Goal: Transaction & Acquisition: Purchase product/service

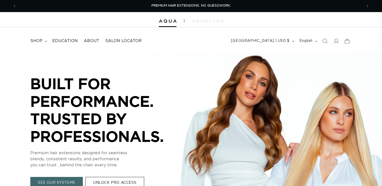
click at [46, 41] on icon at bounding box center [46, 42] width 3 height 2
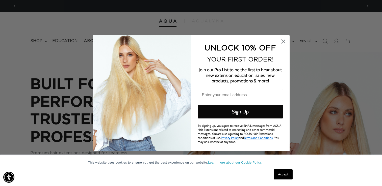
scroll to position [0, 692]
click at [284, 41] on circle "Close dialog" at bounding box center [283, 41] width 8 height 8
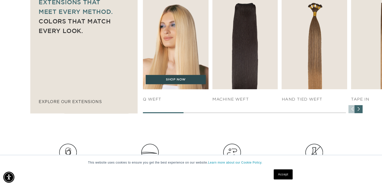
scroll to position [0, 346]
click at [188, 83] on link "SHOP NOW" at bounding box center [176, 80] width 60 height 10
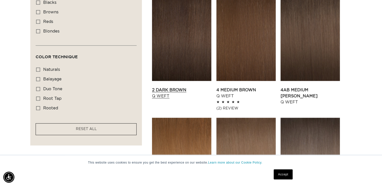
scroll to position [0, 346]
click at [38, 108] on icon at bounding box center [38, 108] width 4 height 4
click at [38, 108] on input "rooted rooted (4 products)" at bounding box center [38, 108] width 4 height 4
checkbox input "true"
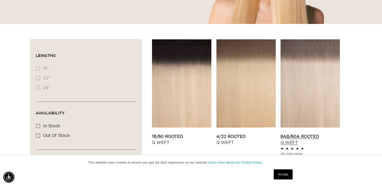
scroll to position [0, 346]
click at [327, 134] on link "8AB/60A Rooted Q Weft" at bounding box center [309, 140] width 59 height 12
click at [38, 69] on li "18" 18" (0 products)" at bounding box center [84, 69] width 97 height 10
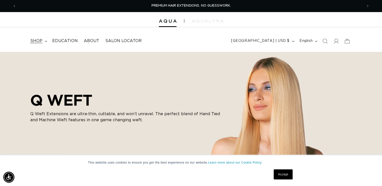
click at [44, 40] on summary "shop" at bounding box center [38, 40] width 22 height 11
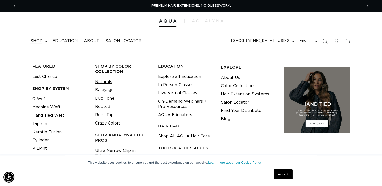
click at [106, 81] on link "Naturals" at bounding box center [103, 82] width 17 height 8
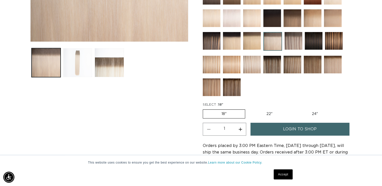
scroll to position [0, 346]
click at [76, 63] on button "Load image 2 in gallery view" at bounding box center [77, 62] width 29 height 29
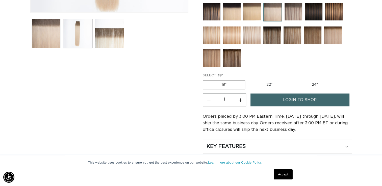
scroll to position [208, 0]
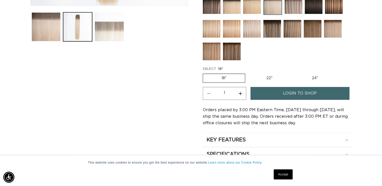
click at [122, 31] on button "Load image 3 in gallery view" at bounding box center [109, 26] width 29 height 29
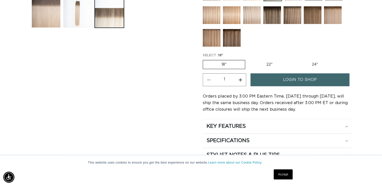
scroll to position [0, 692]
click at [346, 124] on div "KEY FEATURES" at bounding box center [277, 126] width 141 height 7
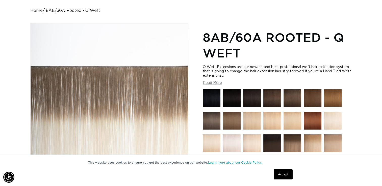
click at [219, 83] on button "Read More" at bounding box center [212, 83] width 19 height 4
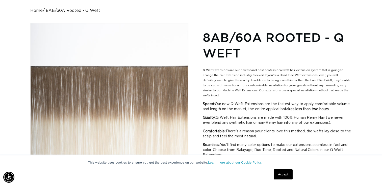
scroll to position [0, 346]
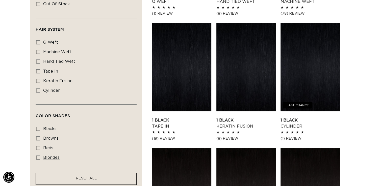
click at [39, 156] on icon at bounding box center [38, 158] width 4 height 4
click at [39, 156] on input "blondes blondes (53 products)" at bounding box center [38, 158] width 4 height 4
checkbox input "true"
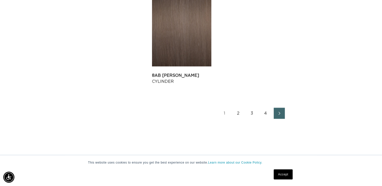
click at [238, 115] on link "2" at bounding box center [238, 113] width 11 height 11
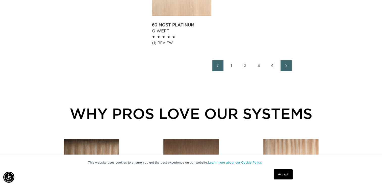
scroll to position [0, 692]
click at [259, 66] on link "3" at bounding box center [258, 65] width 11 height 11
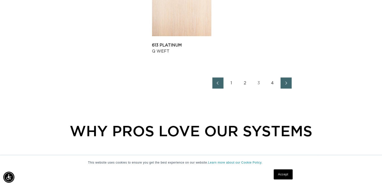
scroll to position [0, 346]
click at [271, 84] on link "4" at bounding box center [272, 83] width 11 height 11
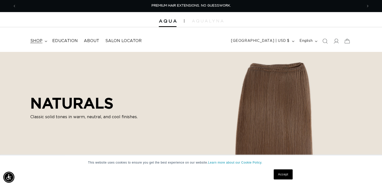
click at [41, 42] on span "shop" at bounding box center [36, 40] width 12 height 5
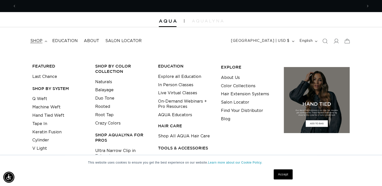
scroll to position [0, 346]
click at [44, 107] on link "Machine Weft" at bounding box center [46, 107] width 28 height 8
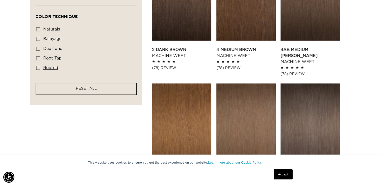
click at [37, 66] on icon at bounding box center [38, 68] width 4 height 4
click at [37, 66] on input "rooted rooted (4 products)" at bounding box center [38, 68] width 4 height 4
checkbox input "true"
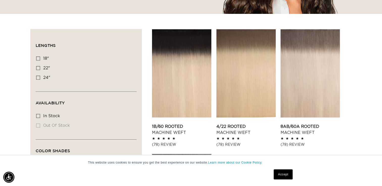
scroll to position [0, 692]
click at [292, 124] on link "8AB/60A Rooted Machine Weft" at bounding box center [309, 130] width 59 height 12
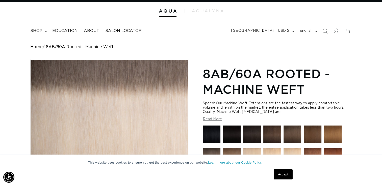
scroll to position [0, 692]
